Goal: Navigation & Orientation: Find specific page/section

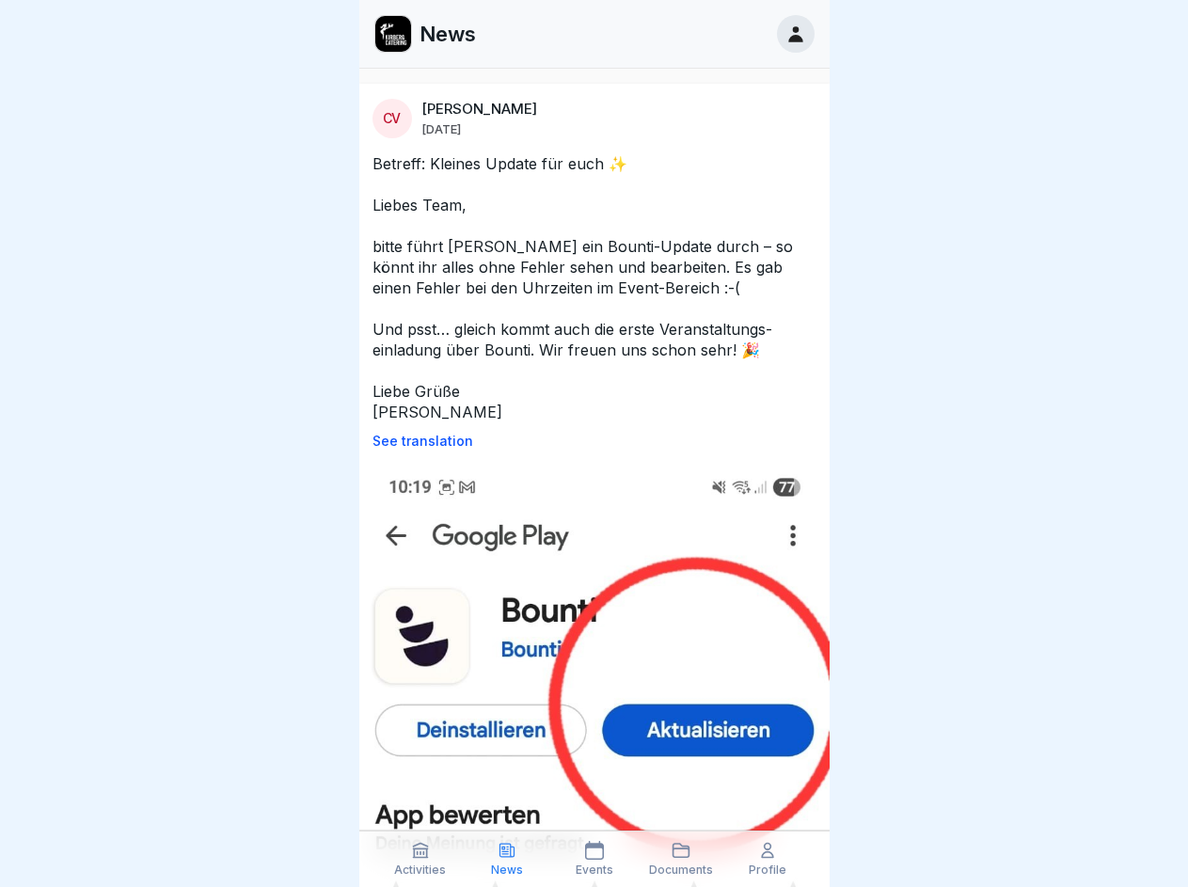
click at [586, 441] on p "See translation" at bounding box center [594, 440] width 444 height 15
click at [420, 858] on icon at bounding box center [420, 850] width 19 height 19
click at [507, 858] on icon at bounding box center [506, 850] width 19 height 19
click at [593, 858] on icon at bounding box center [594, 850] width 19 height 19
click at [681, 858] on icon at bounding box center [680, 850] width 19 height 19
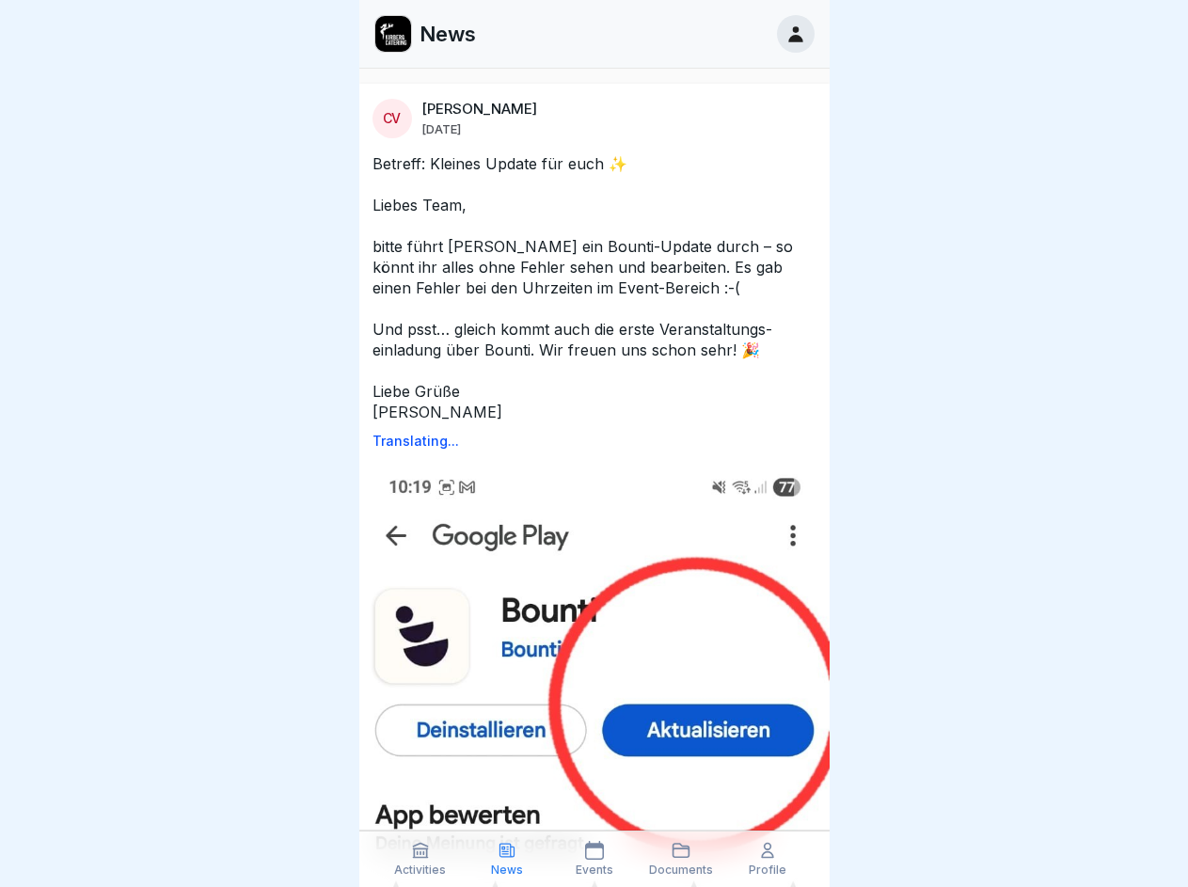
click at [767, 858] on icon at bounding box center [767, 850] width 19 height 19
